Goal: Task Accomplishment & Management: Manage account settings

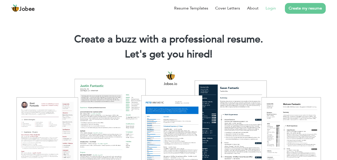
click at [276, 10] on link "Login" at bounding box center [270, 8] width 10 height 6
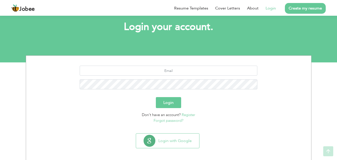
scroll to position [30, 0]
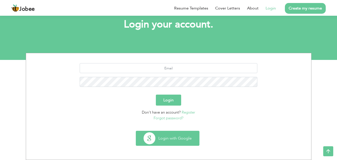
click at [176, 136] on button "Login with Google" at bounding box center [167, 138] width 63 height 15
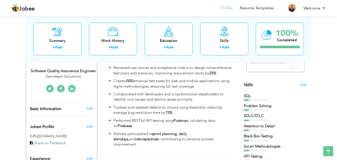
scroll to position [64, 0]
